Goal: Information Seeking & Learning: Learn about a topic

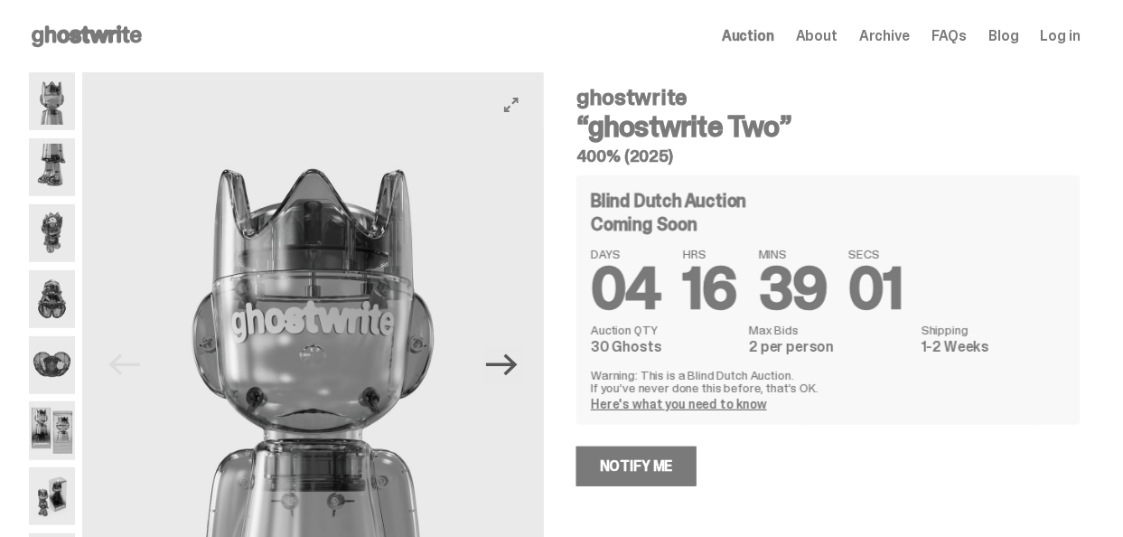
click at [500, 373] on icon "Next" at bounding box center [502, 365] width 32 height 32
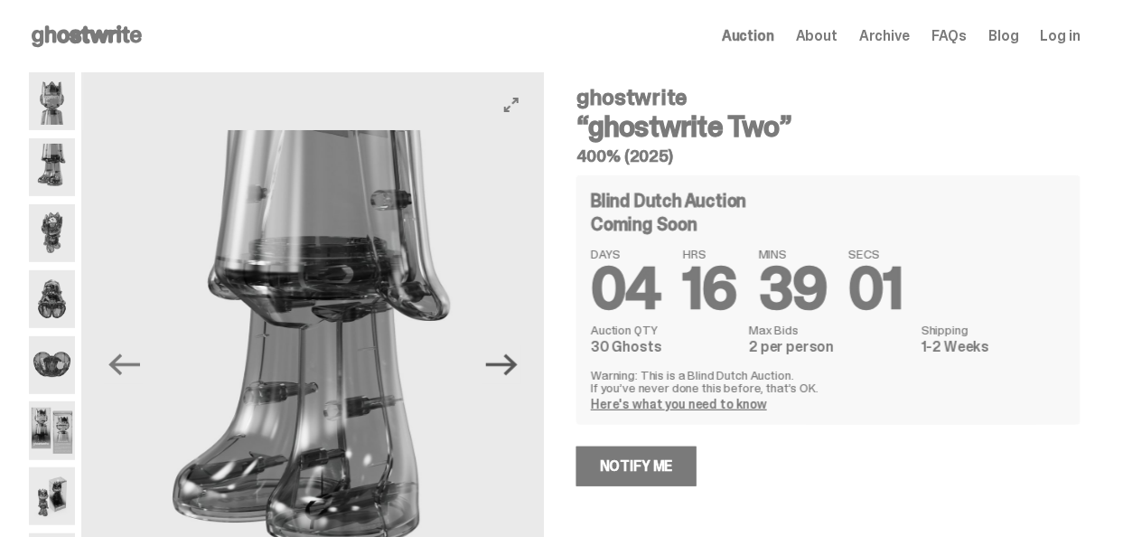
click at [500, 373] on icon "Next" at bounding box center [502, 365] width 32 height 32
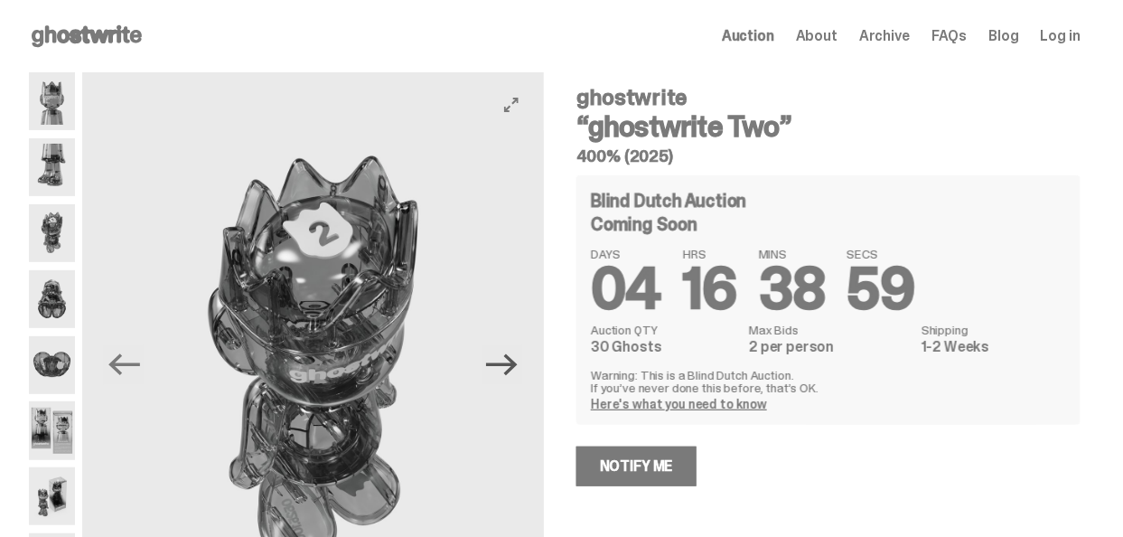
click at [501, 371] on icon "Next" at bounding box center [502, 365] width 32 height 32
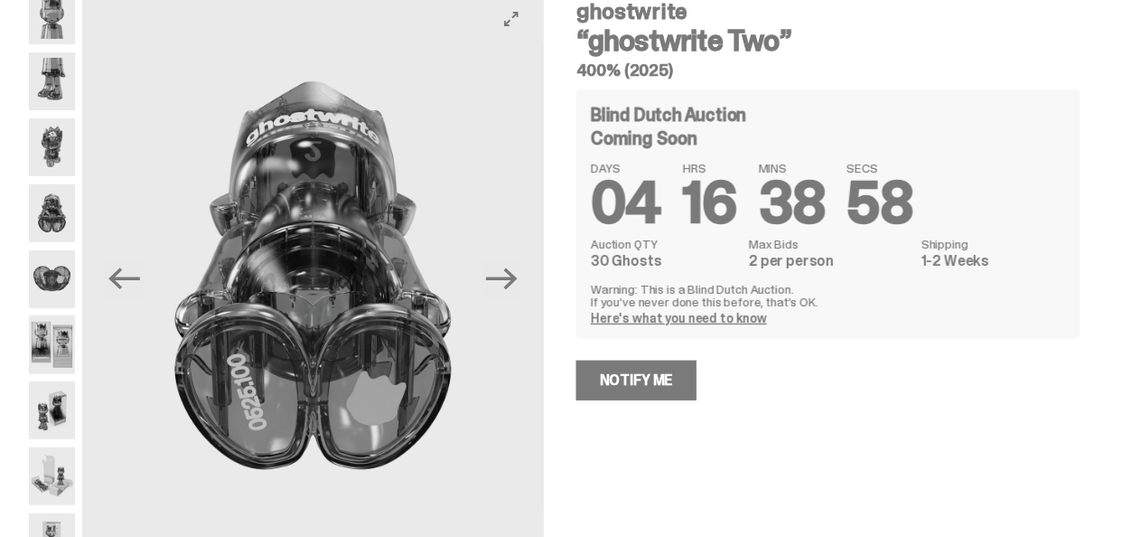
scroll to position [87, 0]
click at [518, 278] on icon "Next" at bounding box center [502, 279] width 32 height 22
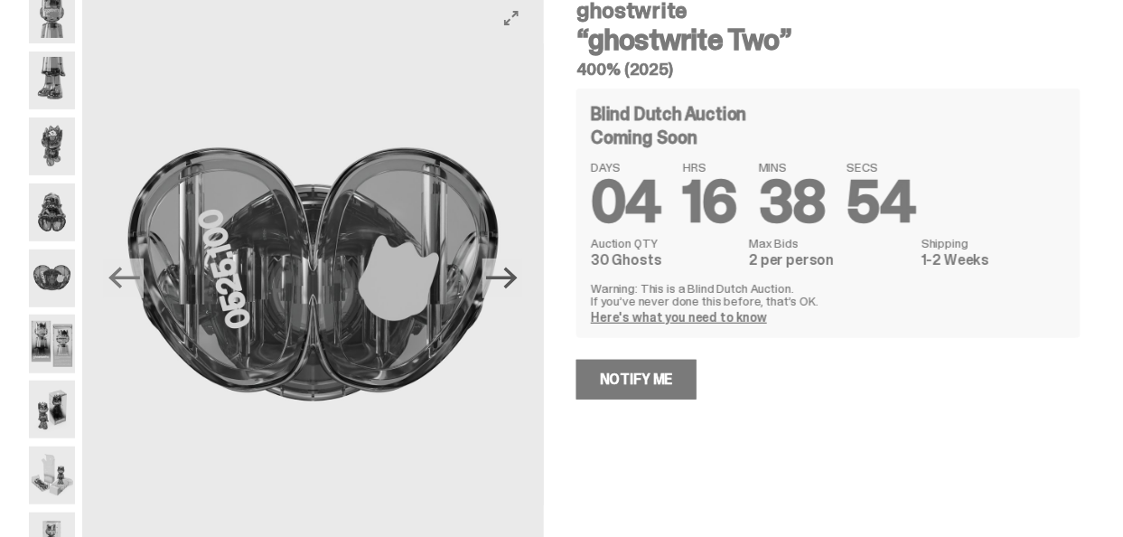
click at [518, 278] on icon "Next" at bounding box center [502, 279] width 32 height 22
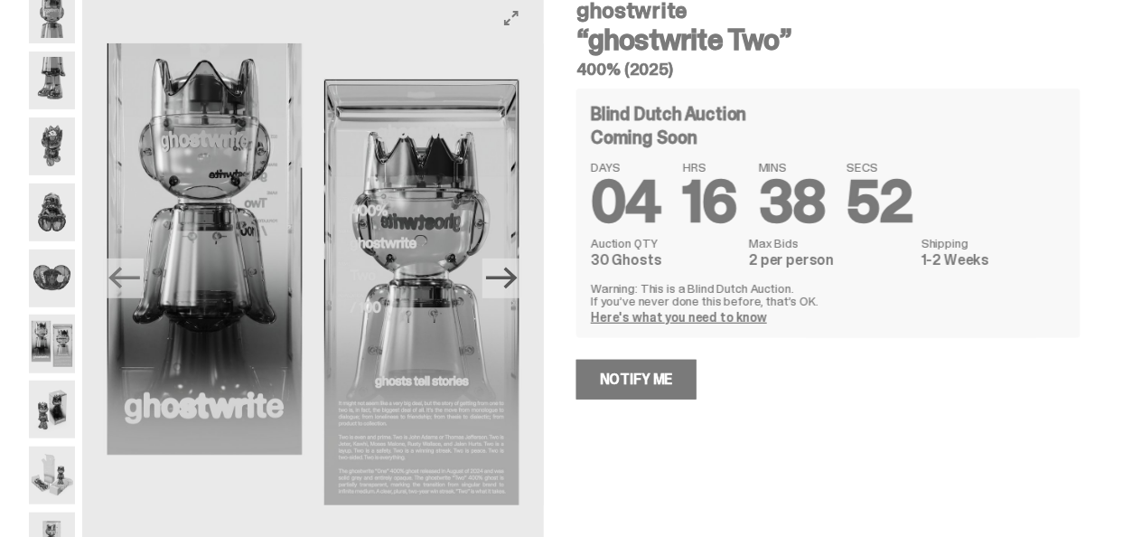
click at [518, 278] on icon "Next" at bounding box center [502, 279] width 32 height 22
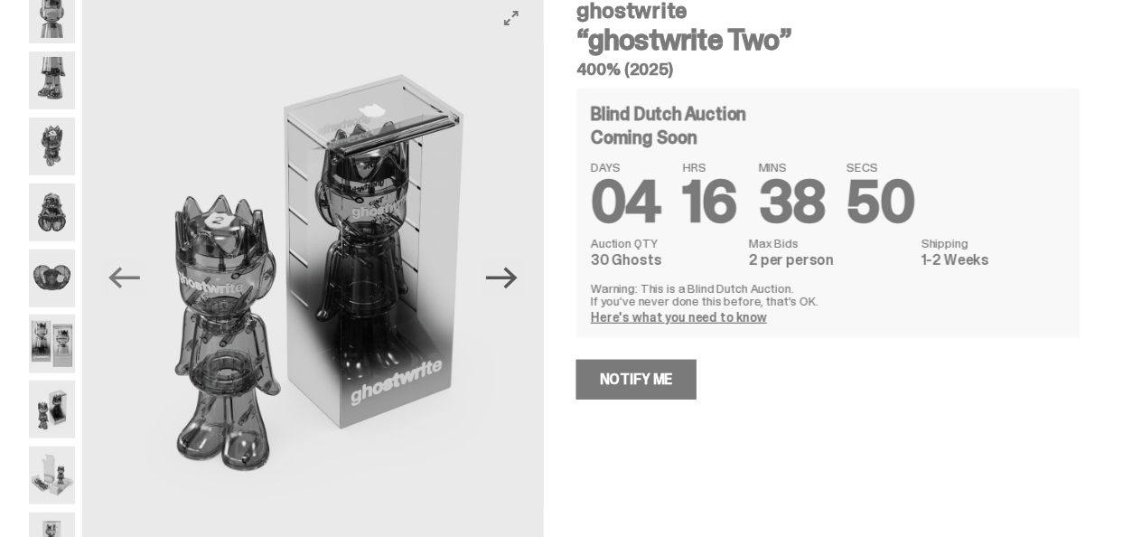
click at [518, 278] on icon "Next" at bounding box center [502, 279] width 32 height 22
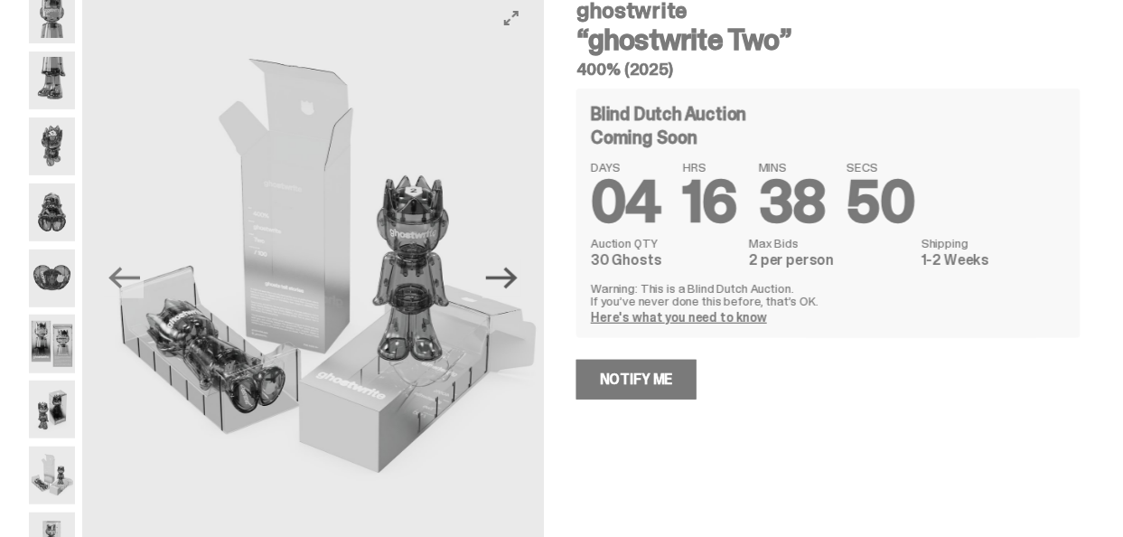
click at [518, 278] on icon "Next" at bounding box center [502, 279] width 32 height 22
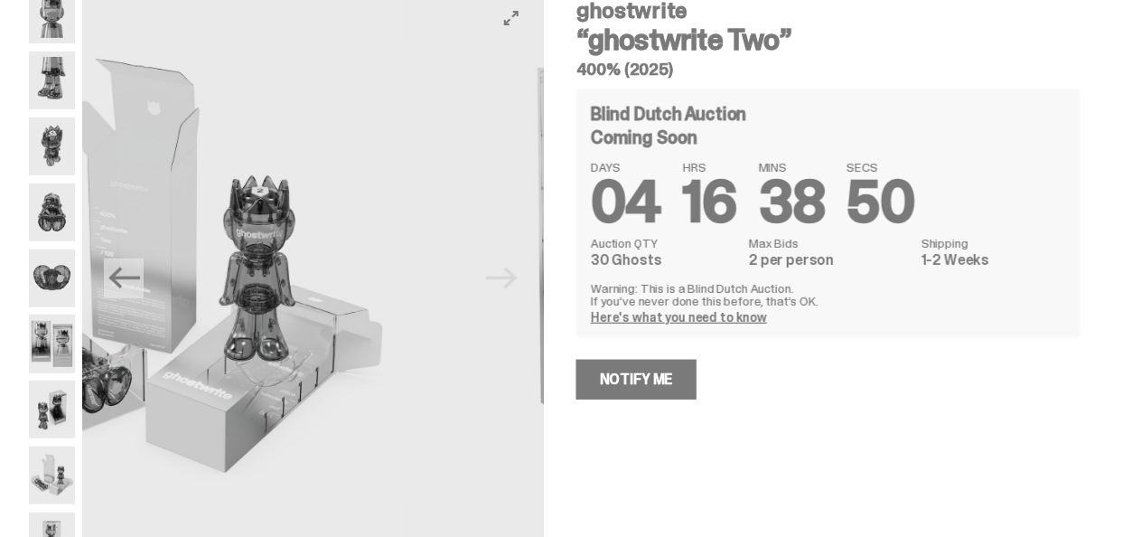
click at [518, 278] on img at bounding box center [632, 274] width 462 height 577
